Goal: Task Accomplishment & Management: Manage account settings

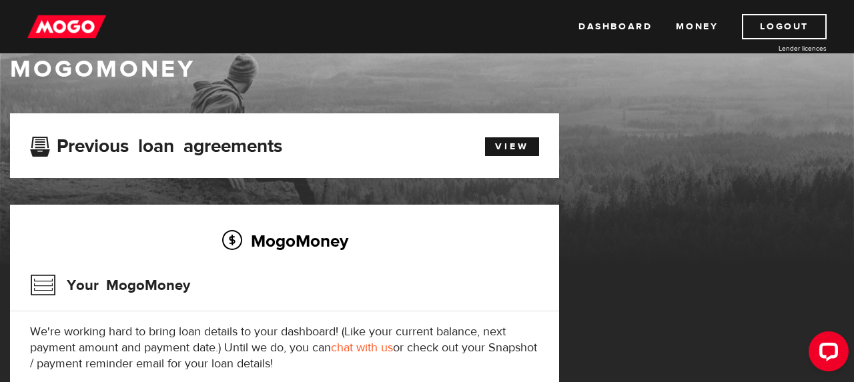
scroll to position [27, 0]
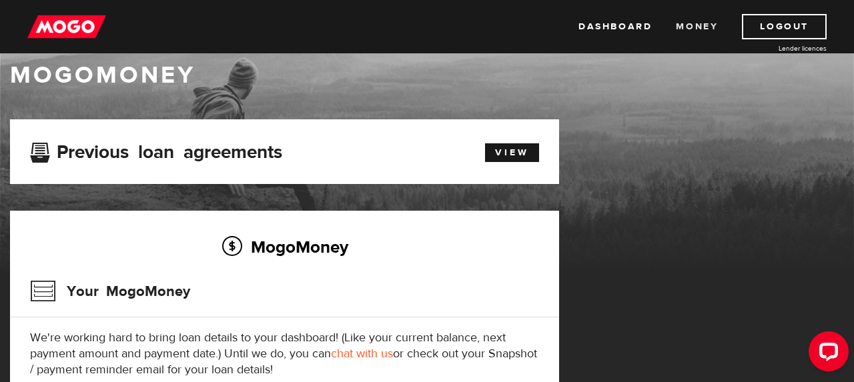
click at [692, 29] on link "Money" at bounding box center [697, 26] width 42 height 25
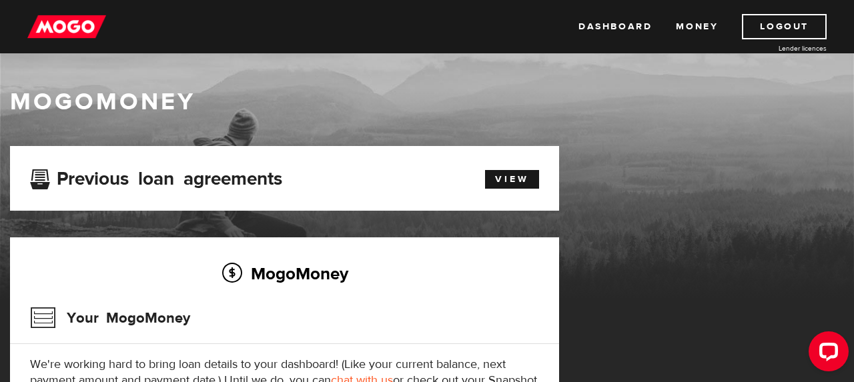
click at [30, 20] on img at bounding box center [66, 26] width 79 height 25
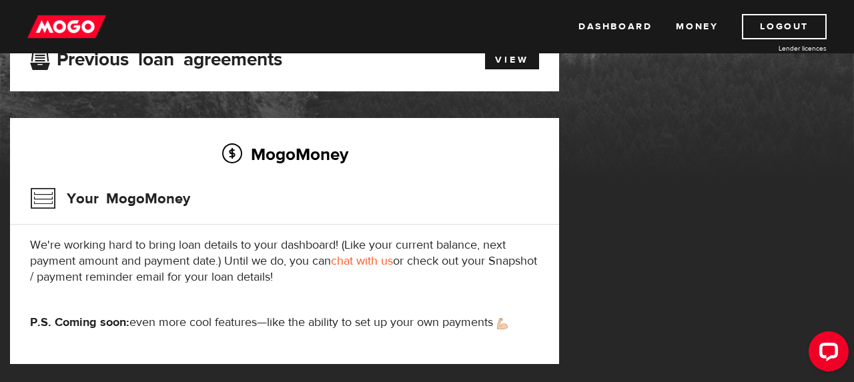
scroll to position [133, 0]
